Goal: Register for event/course

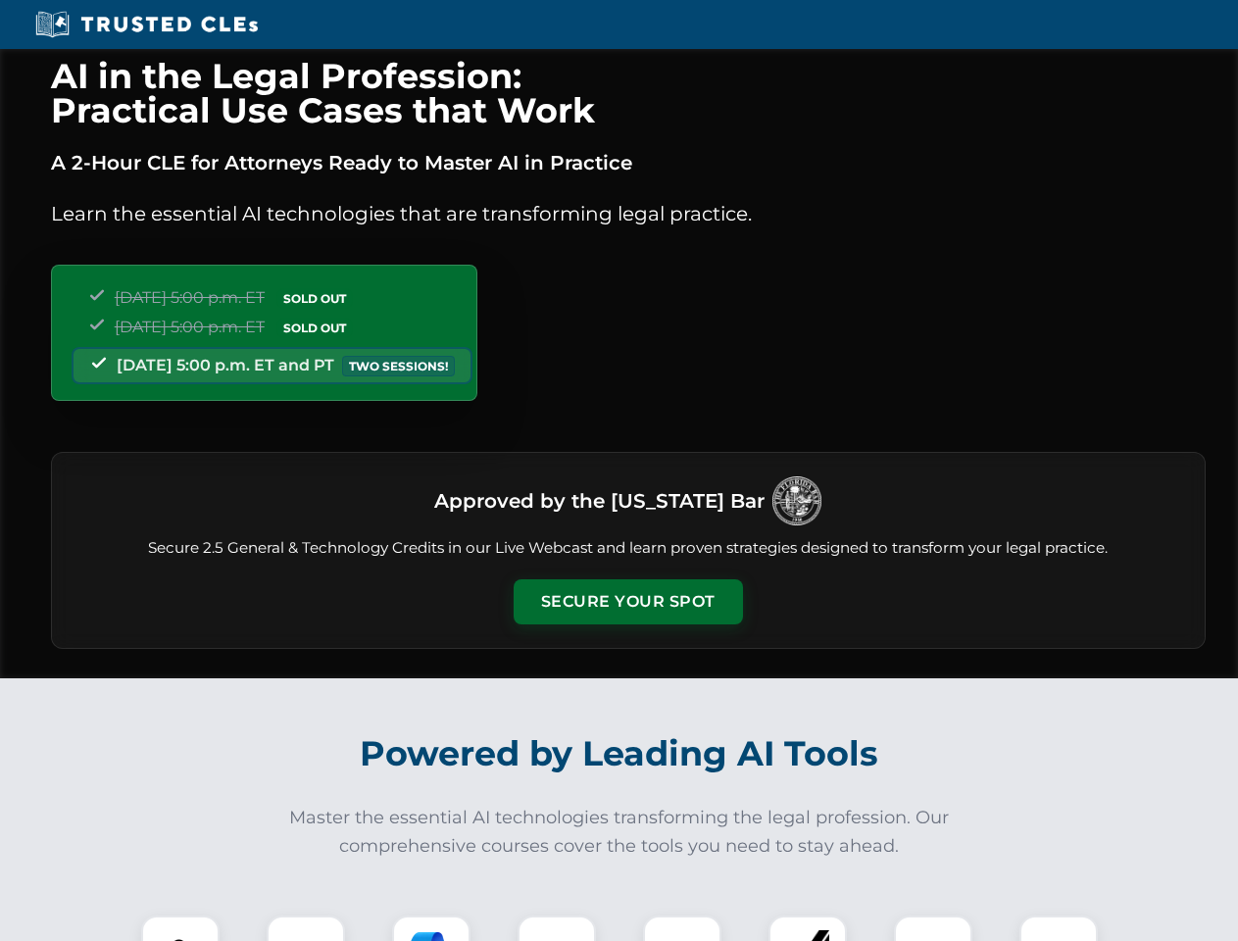
click at [627, 602] on button "Secure Your Spot" at bounding box center [628, 601] width 229 height 45
click at [180, 928] on img at bounding box center [180, 954] width 57 height 57
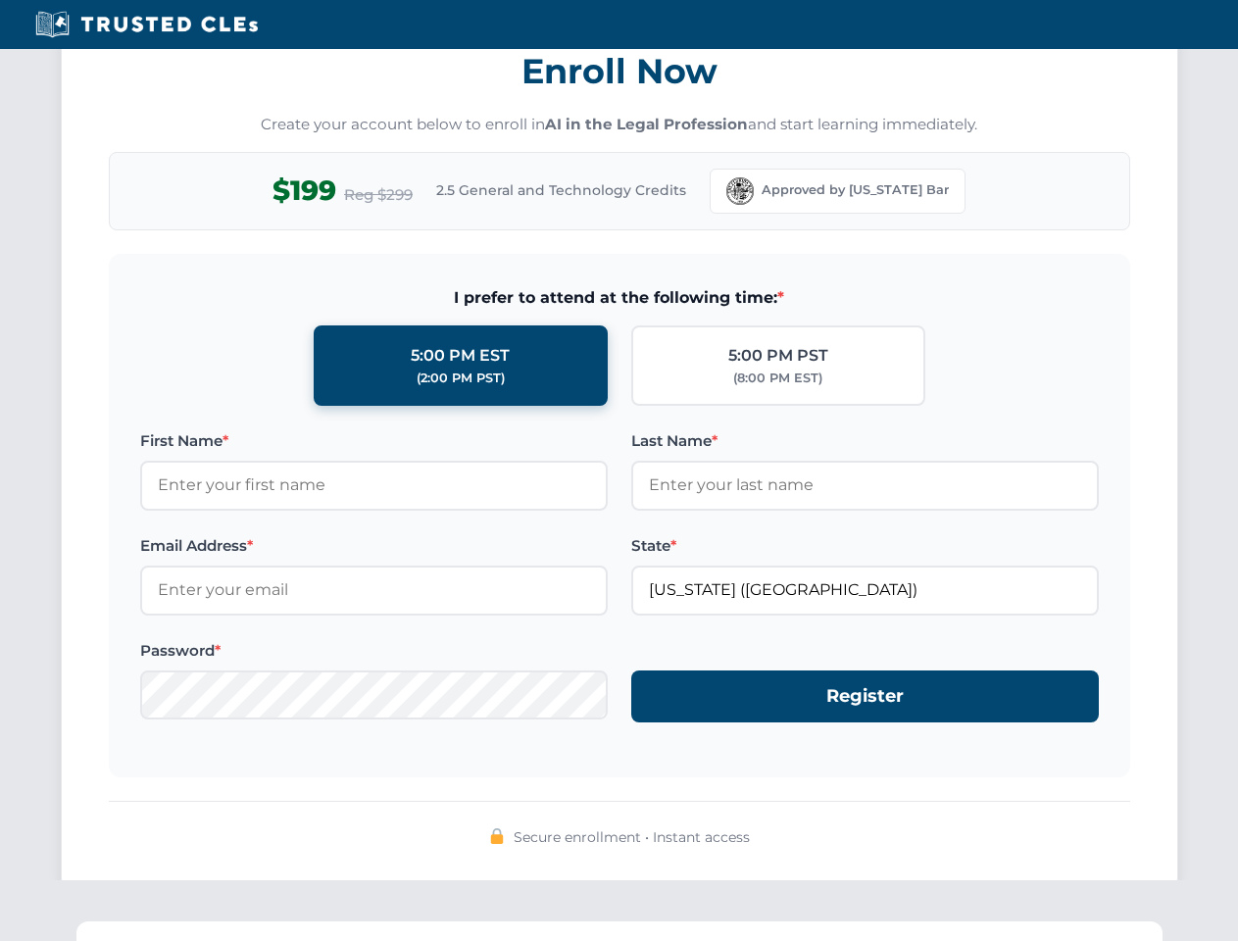
scroll to position [1924, 0]
